Goal: Obtain resource: Obtain resource

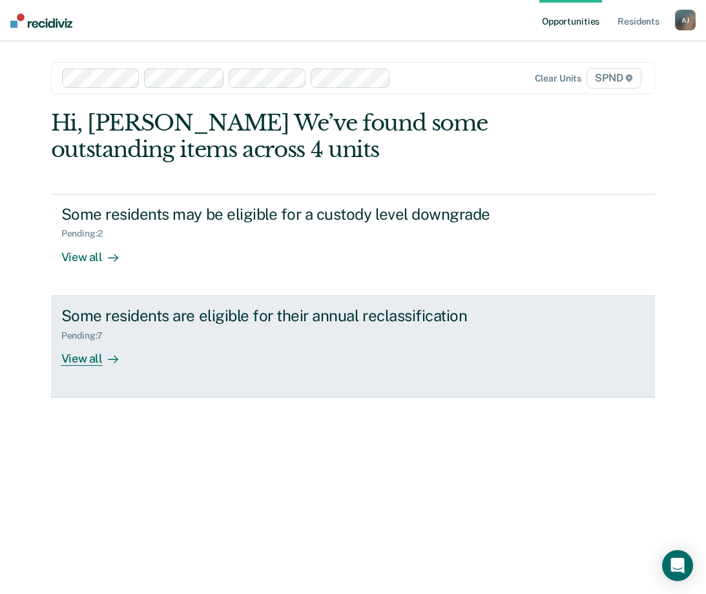
click at [93, 364] on div "View all" at bounding box center [97, 352] width 72 height 25
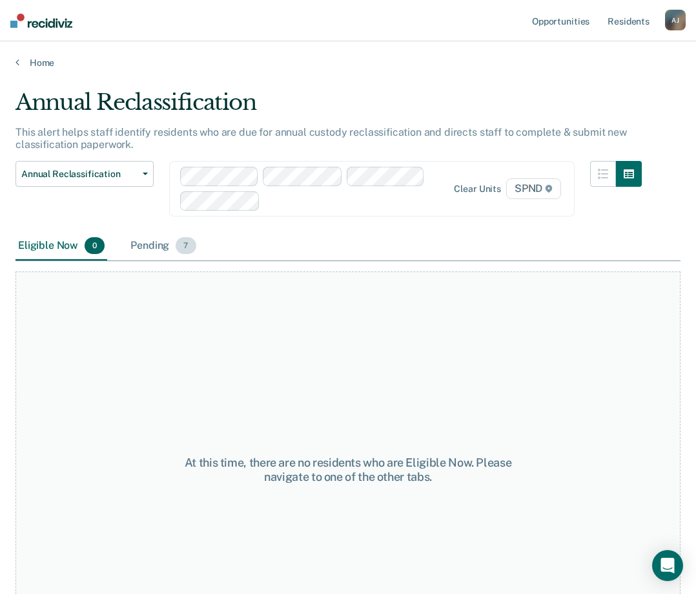
click at [156, 240] on div "Pending 7" at bounding box center [163, 246] width 70 height 28
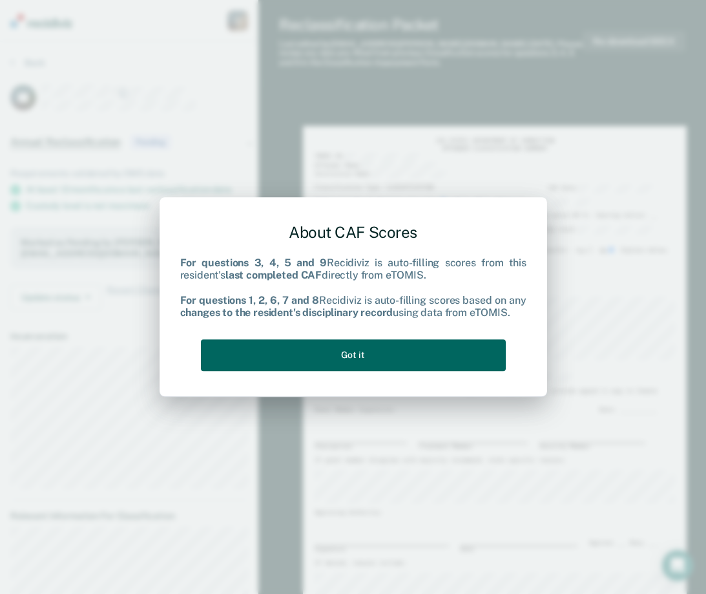
click at [419, 347] on button "Got it" at bounding box center [353, 355] width 305 height 32
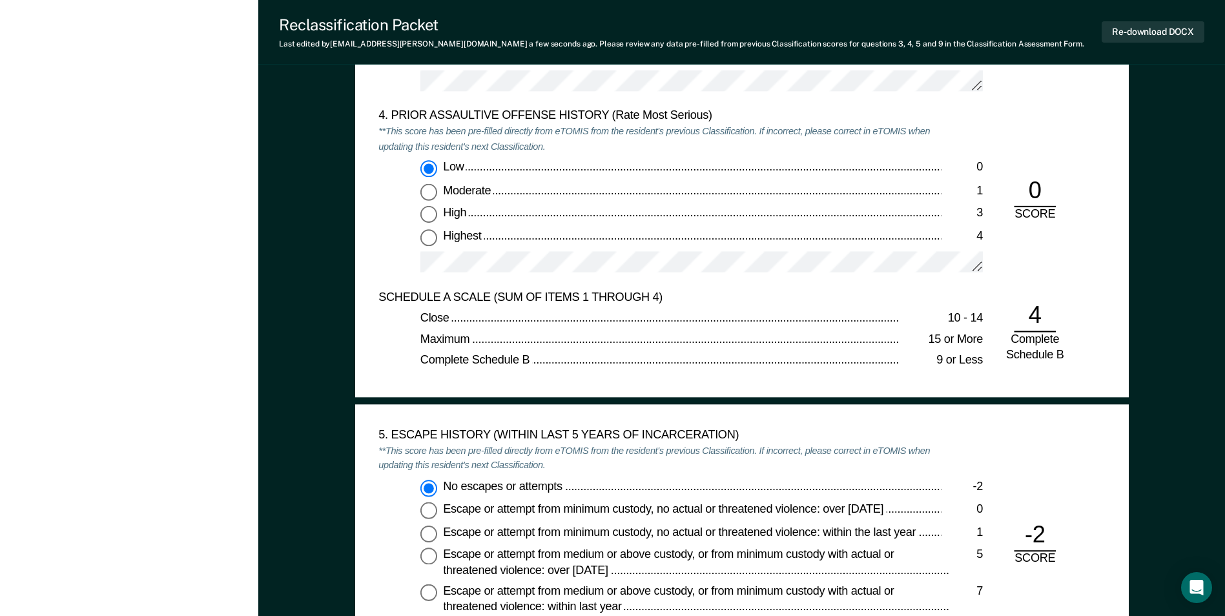
scroll to position [1744, 0]
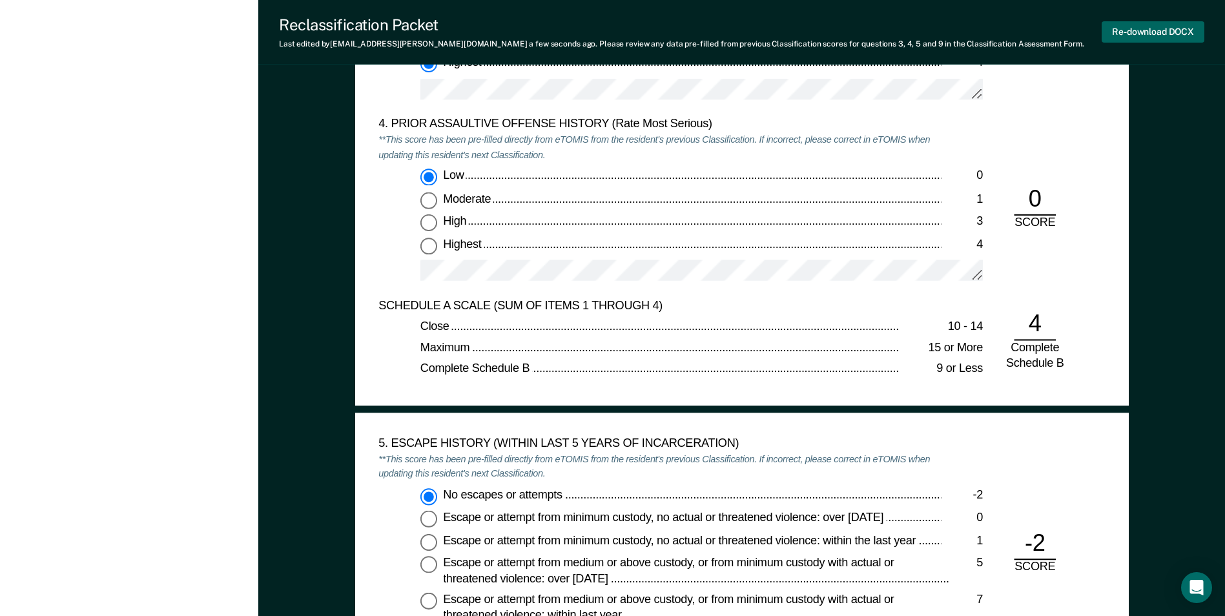
click at [705, 33] on button "Re-download DOCX" at bounding box center [1153, 31] width 103 height 21
type textarea "x"
